Goal: Communication & Community: Share content

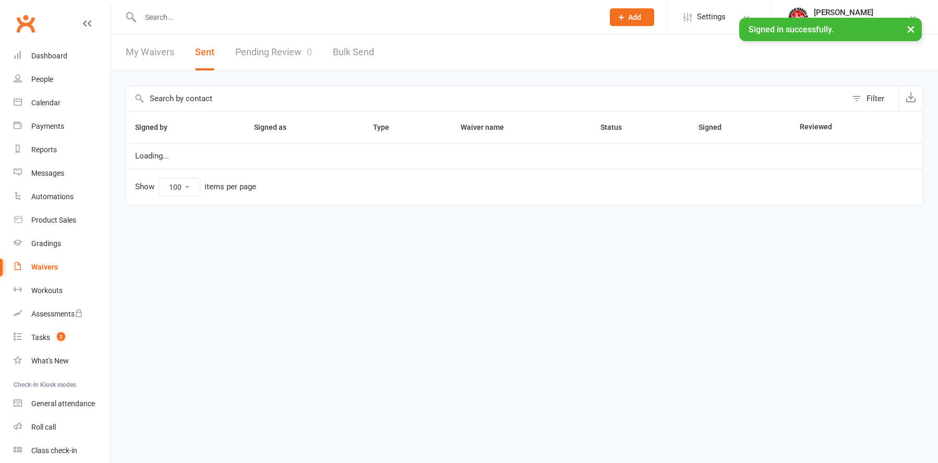
select select "100"
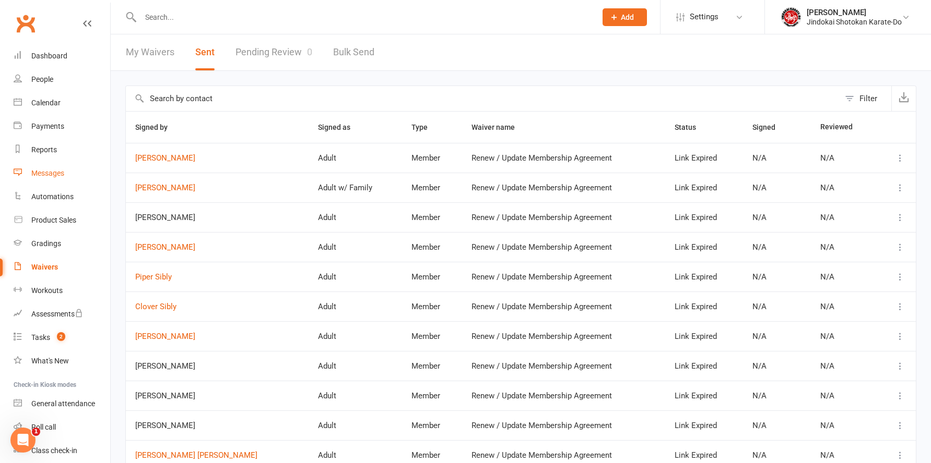
click at [45, 173] on div "Messages" at bounding box center [47, 173] width 33 height 8
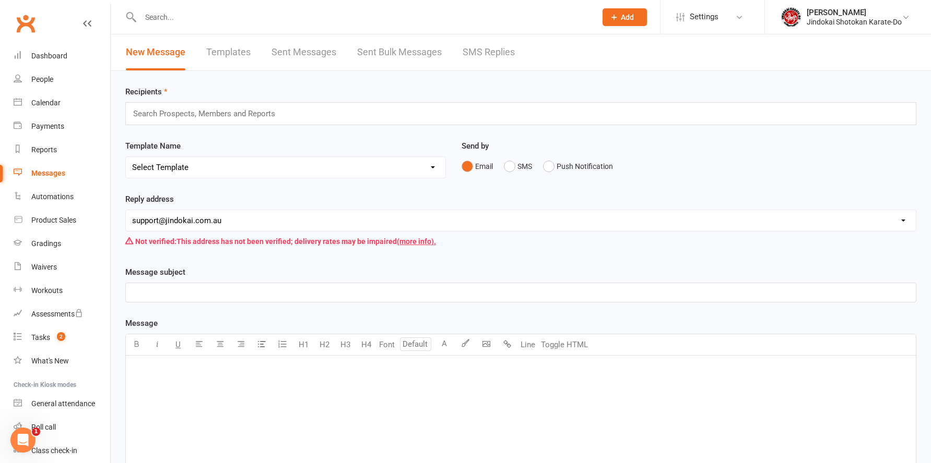
click at [397, 54] on link "Sent Bulk Messages" at bounding box center [399, 52] width 85 height 36
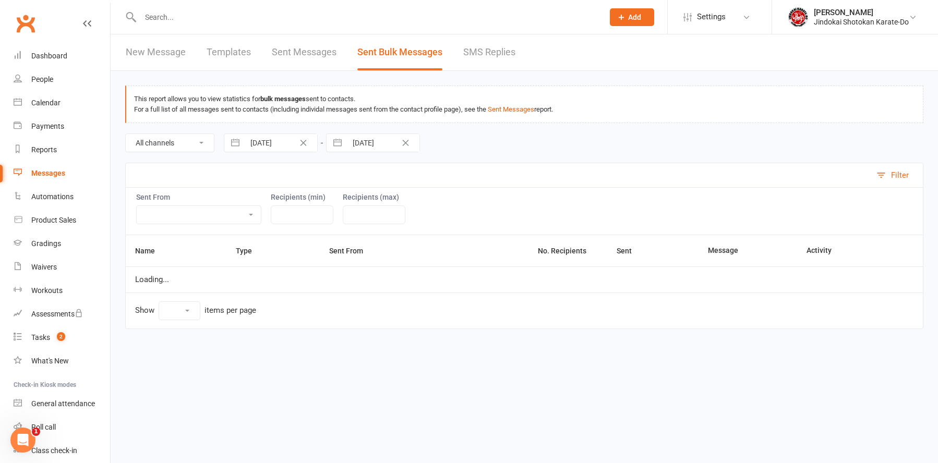
select select "10"
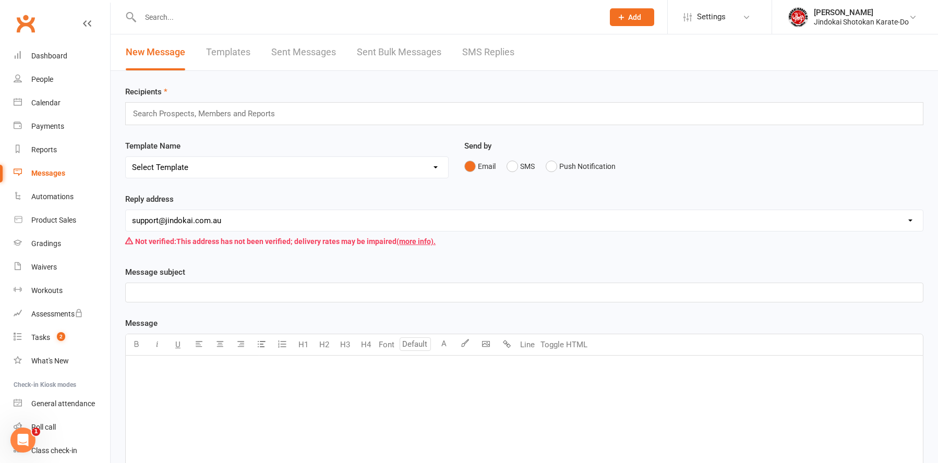
select select "100"
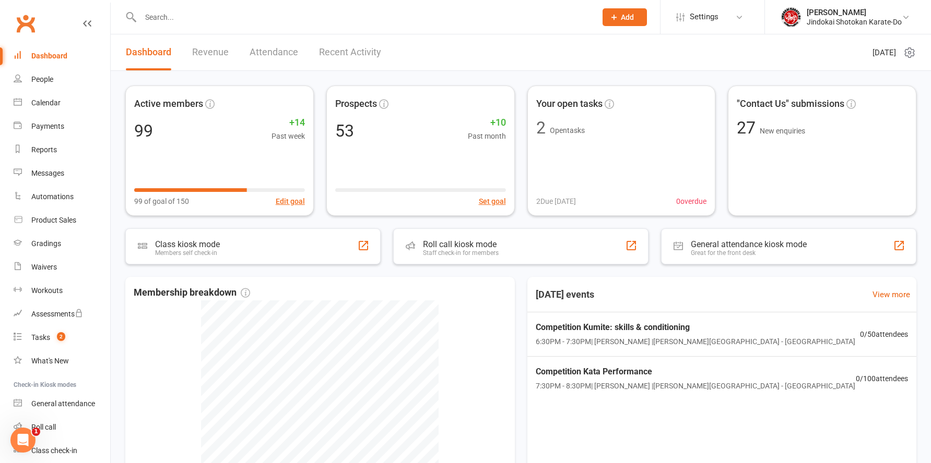
click at [338, 50] on link "Recent Activity" at bounding box center [350, 52] width 62 height 36
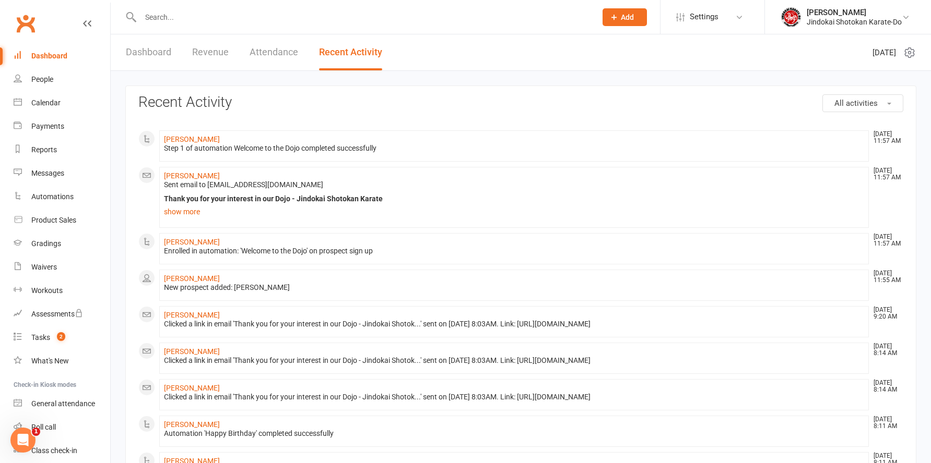
click at [27, 23] on link "Clubworx" at bounding box center [26, 23] width 26 height 26
click at [19, 24] on link "Clubworx" at bounding box center [26, 23] width 26 height 26
click at [39, 172] on div "Messages" at bounding box center [47, 173] width 33 height 8
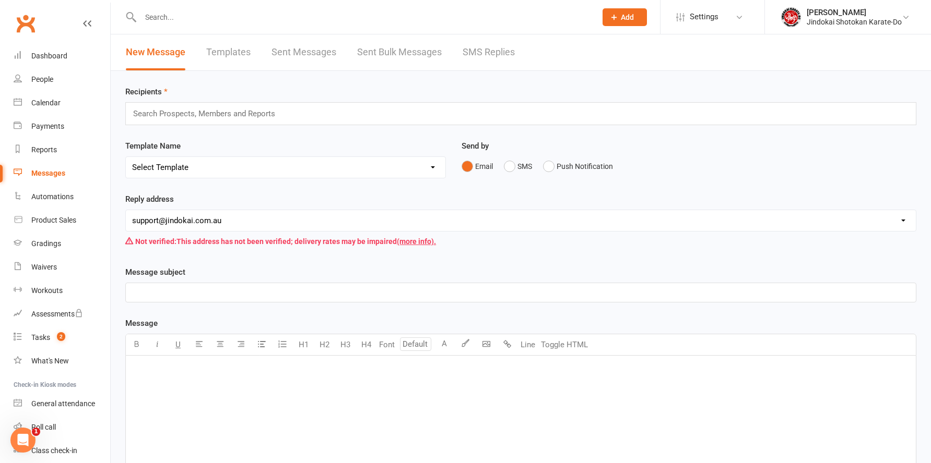
click at [390, 56] on link "Sent Bulk Messages" at bounding box center [399, 52] width 85 height 36
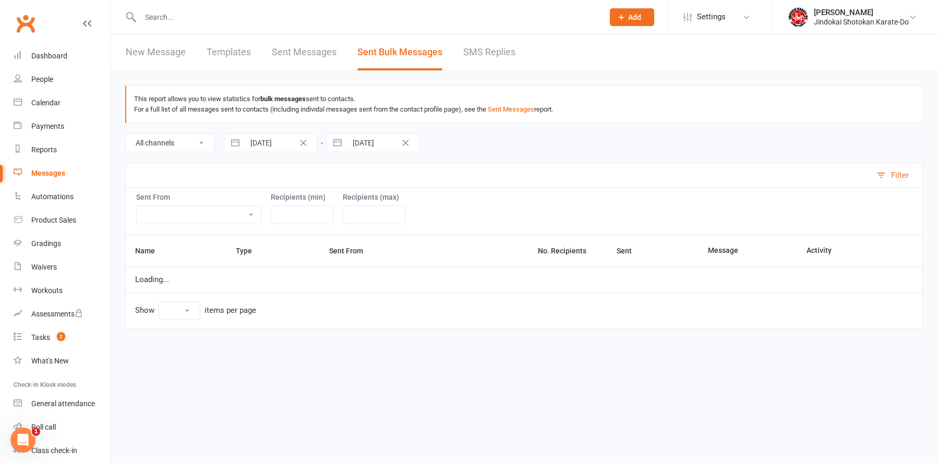
select select "10"
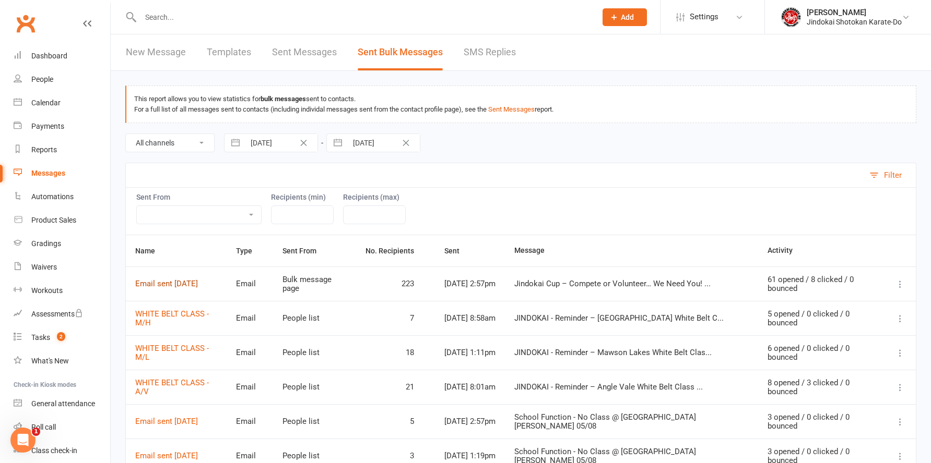
click at [170, 285] on link "Email sent [DATE]" at bounding box center [166, 283] width 63 height 9
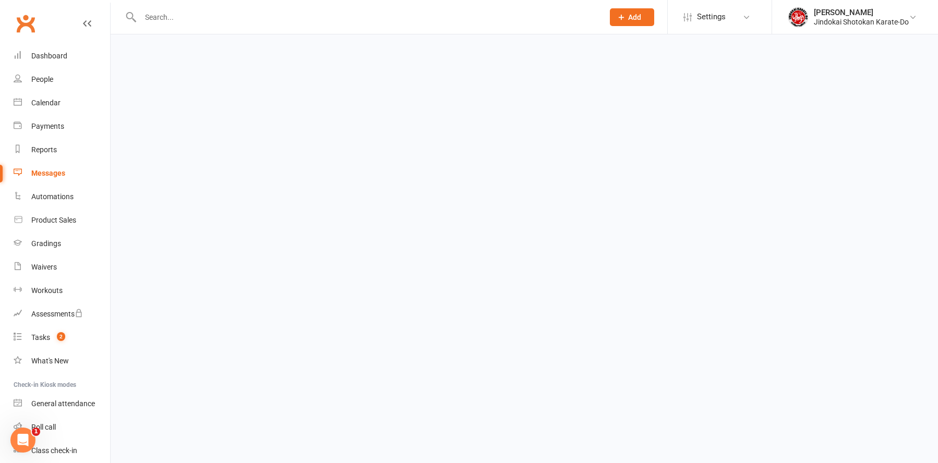
select select "100"
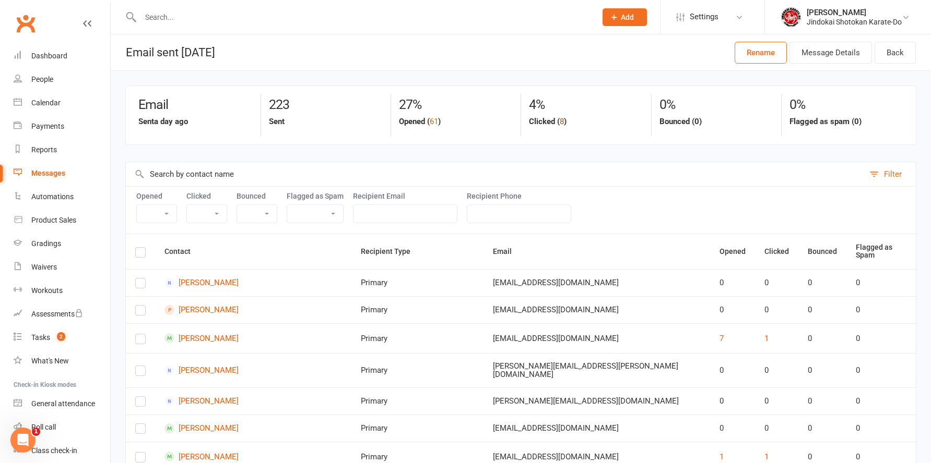
click at [562, 120] on button "8" at bounding box center [562, 121] width 4 height 13
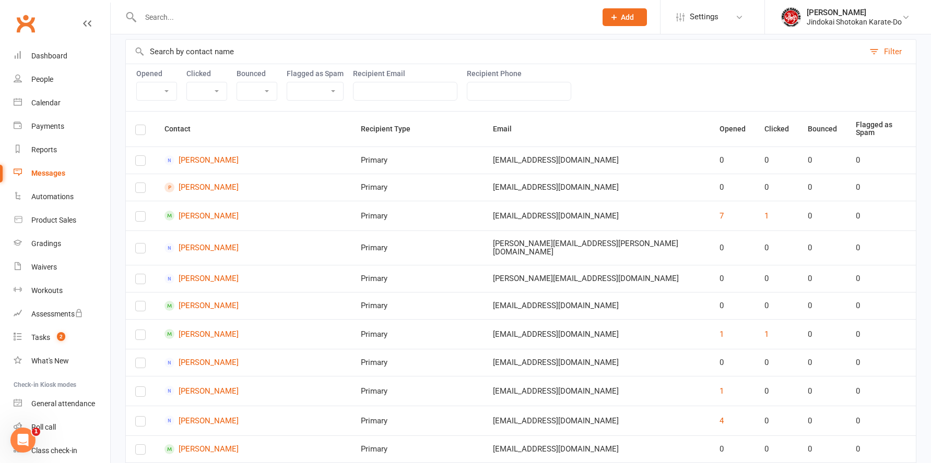
select select "true"
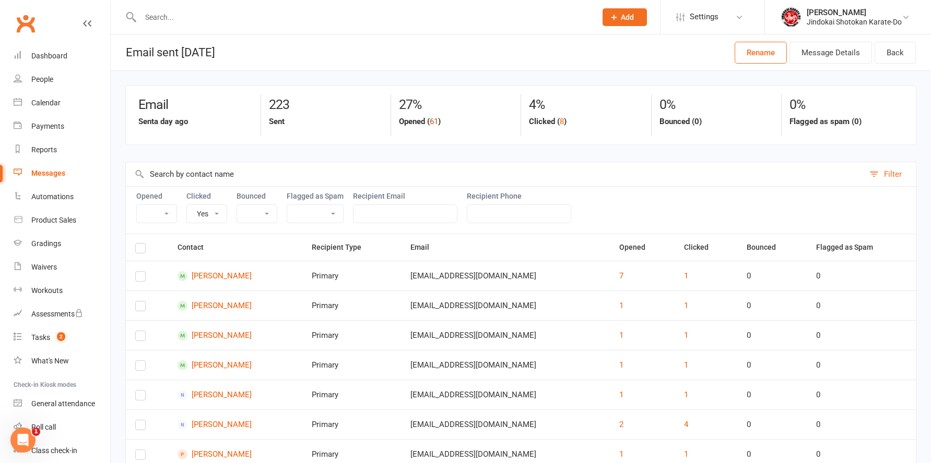
click at [436, 119] on button "61" at bounding box center [434, 121] width 8 height 13
select select "true"
